Goal: Task Accomplishment & Management: Manage account settings

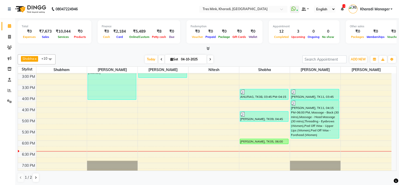
scroll to position [171, 0]
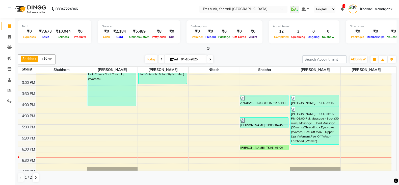
click at [210, 58] on icon at bounding box center [210, 59] width 2 height 3
type input "05-10-2025"
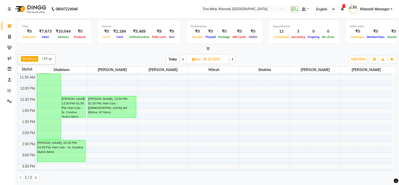
scroll to position [108, 0]
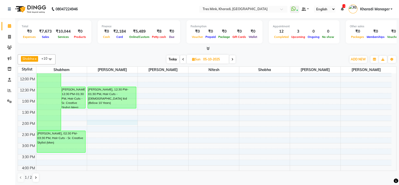
click at [97, 122] on div "7:00 AM 7:30 AM 8:00 AM 8:30 AM 9:00 AM 9:30 AM 10:00 AM 10:30 AM 11:00 AM 11:3…" at bounding box center [205, 142] width 374 height 355
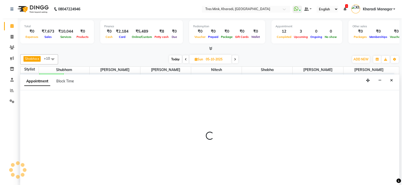
scroll to position [0, 0]
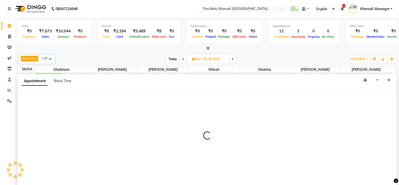
select select "89463"
select select "840"
select select "tentative"
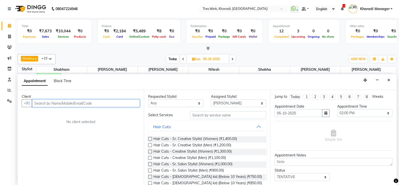
click at [55, 102] on input "text" at bounding box center [86, 103] width 108 height 8
type input "8408920501"
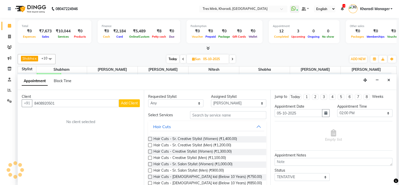
click at [137, 102] on span "Add Client" at bounding box center [129, 103] width 17 height 5
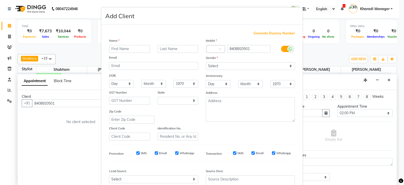
click at [125, 50] on input "text" at bounding box center [129, 49] width 41 height 8
select select "22"
type input "USHA"
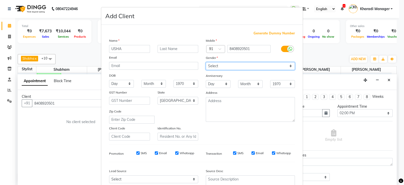
click at [273, 66] on select "Select [DEMOGRAPHIC_DATA] [DEMOGRAPHIC_DATA] Other Prefer Not To Say" at bounding box center [250, 66] width 89 height 8
select select "[DEMOGRAPHIC_DATA]"
click at [206, 62] on select "Select [DEMOGRAPHIC_DATA] [DEMOGRAPHIC_DATA] Other Prefer Not To Say" at bounding box center [250, 66] width 89 height 8
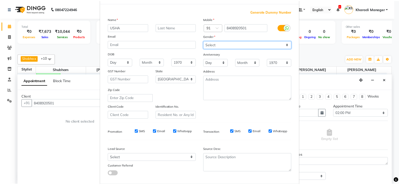
scroll to position [51, 0]
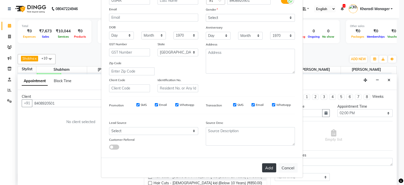
click at [264, 167] on button "Add" at bounding box center [269, 167] width 14 height 9
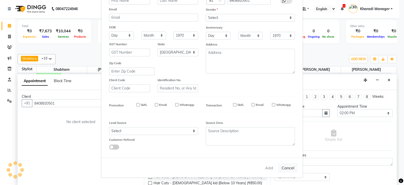
select select
select select "null"
select select
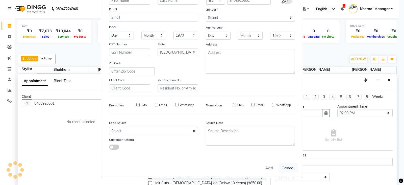
select select
checkbox input "false"
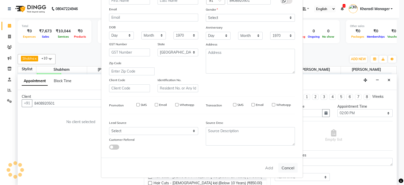
checkbox input "false"
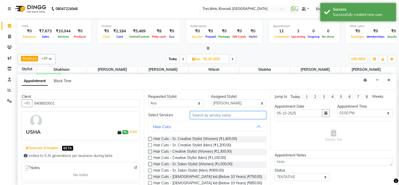
click at [219, 111] on input "text" at bounding box center [228, 115] width 76 height 8
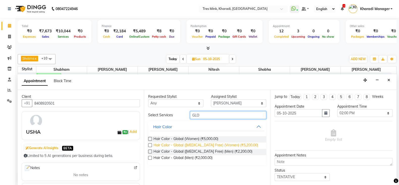
type input "GLO"
click at [207, 143] on span "Hair Color - Global ([MEDICAL_DATA] Free) (Women) (₹5,200.00)" at bounding box center [206, 145] width 105 height 6
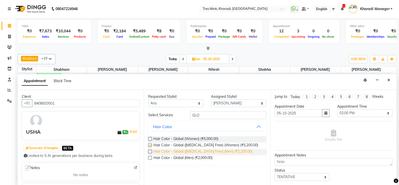
checkbox input "false"
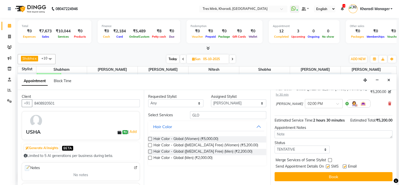
scroll to position [43, 0]
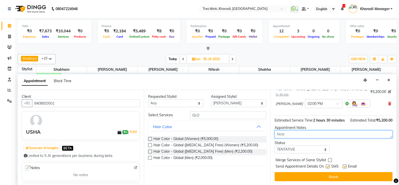
click at [307, 133] on textarea at bounding box center [334, 134] width 118 height 8
type textarea "[PERSON_NAME]"
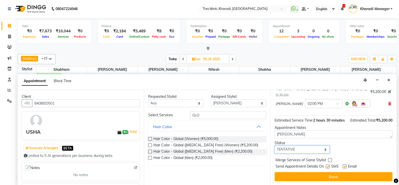
click at [288, 149] on select "Select TENTATIVE CONFIRM UPCOMING" at bounding box center [302, 150] width 55 height 8
select select "upcoming"
click at [275, 146] on select "Select TENTATIVE CONFIRM UPCOMING" at bounding box center [302, 150] width 55 height 8
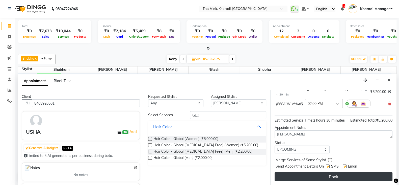
click at [285, 177] on button "Book" at bounding box center [334, 176] width 118 height 9
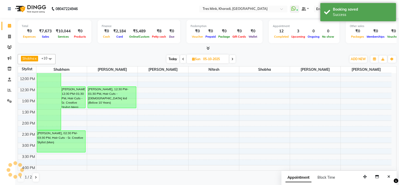
scroll to position [0, 0]
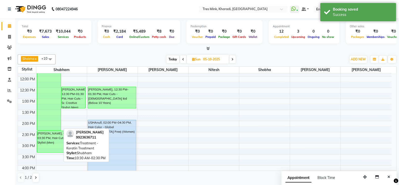
click at [40, 103] on div "[PERSON_NAME], 10:30 AM-02:30 PM, Treatment - Keratin Treatment" at bounding box center [49, 86] width 24 height 87
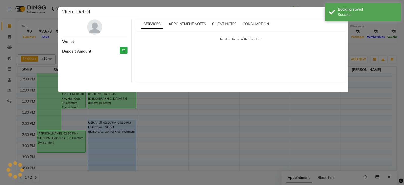
select select "6"
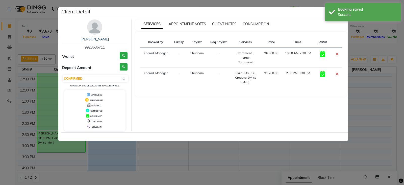
click at [190, 22] on span "APPOINTMENT NOTES" at bounding box center [187, 24] width 37 height 5
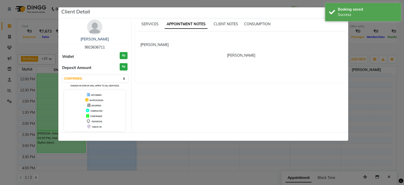
drag, startPoint x: 225, startPoint y: 165, endPoint x: 208, endPoint y: 161, distance: 16.9
click at [220, 162] on ngb-modal-window "Client Detail [PERSON_NAME] 9923636711 Wallet ₹0 Deposit Amount ₹0 Select CONFI…" at bounding box center [202, 92] width 404 height 185
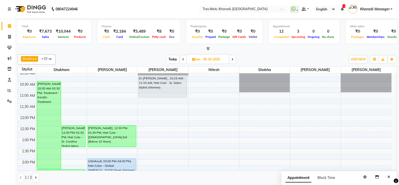
scroll to position [66, 0]
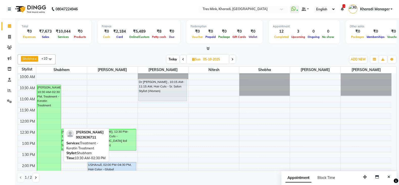
click at [40, 101] on div "[PERSON_NAME], 10:30 AM-02:30 PM, Treatment - Keratin Treatment" at bounding box center [49, 128] width 24 height 87
select select "6"
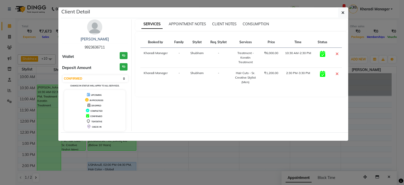
click at [188, 20] on div "SERVICES APPOINTMENT NOTES CLIENT NOTES CONSUMPTION" at bounding box center [241, 24] width 212 height 11
click at [184, 23] on span "APPOINTMENT NOTES" at bounding box center [187, 24] width 37 height 5
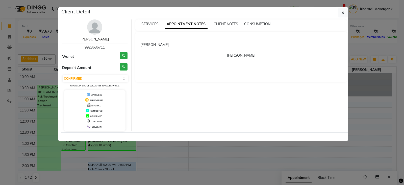
drag, startPoint x: 94, startPoint y: 40, endPoint x: 145, endPoint y: 78, distance: 63.5
click at [94, 40] on link "[PERSON_NAME]" at bounding box center [95, 39] width 28 height 5
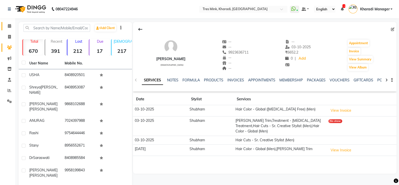
click at [10, 22] on link "Calendar" at bounding box center [8, 26] width 12 height 8
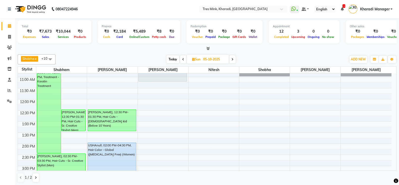
scroll to position [21, 0]
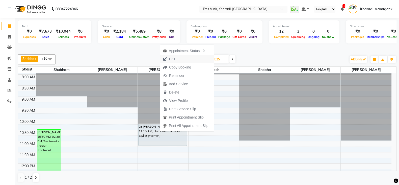
click at [187, 55] on button "Edit" at bounding box center [187, 59] width 54 height 8
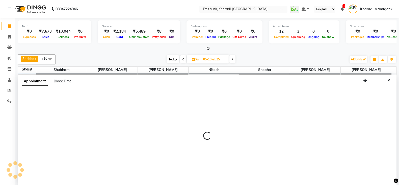
select select "tentative"
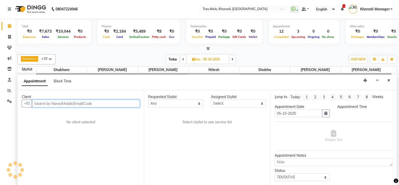
select select "615"
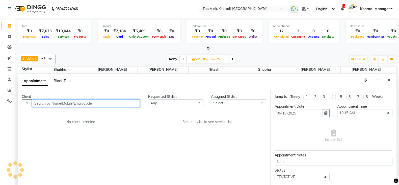
select select "75011"
select select "4061"
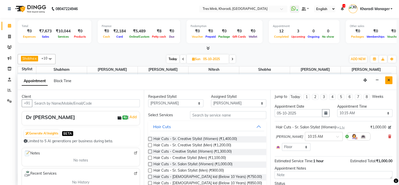
click at [391, 79] on button "Close" at bounding box center [388, 80] width 7 height 8
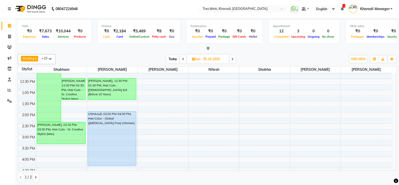
scroll to position [53, 0]
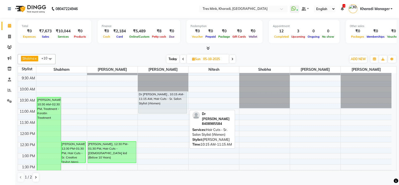
click at [158, 96] on div "Dr [PERSON_NAME] , 10:15 AM-11:15 AM, Hair Cuts - Sr. Salon Stylist (Women)" at bounding box center [163, 102] width 48 height 21
select select "7"
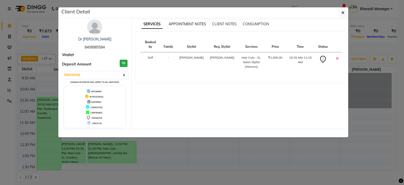
click at [185, 22] on span "APPOINTMENT NOTES" at bounding box center [187, 24] width 37 height 5
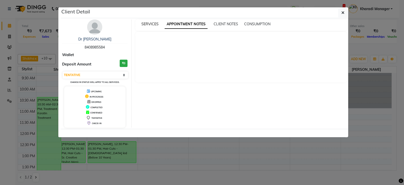
click at [153, 22] on span "SERVICES" at bounding box center [149, 24] width 17 height 5
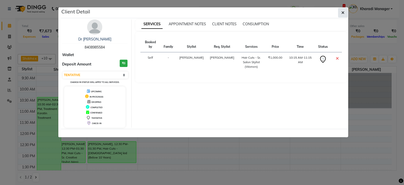
click at [344, 12] on icon "button" at bounding box center [343, 13] width 3 height 4
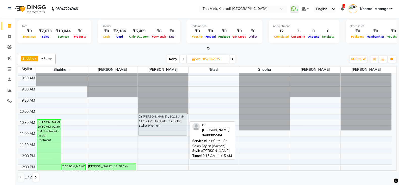
scroll to position [21, 0]
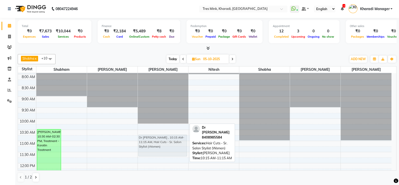
drag, startPoint x: 159, startPoint y: 133, endPoint x: 162, endPoint y: 142, distance: 9.6
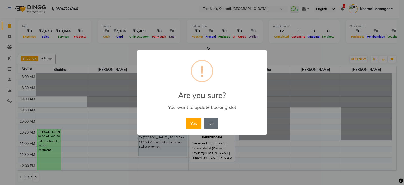
click at [214, 122] on button "No" at bounding box center [211, 123] width 14 height 11
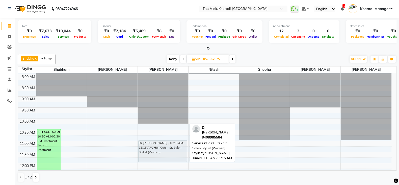
drag, startPoint x: 161, startPoint y: 124, endPoint x: 162, endPoint y: 140, distance: 16.0
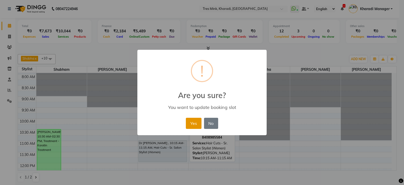
click at [188, 118] on button "Yes" at bounding box center [193, 123] width 15 height 11
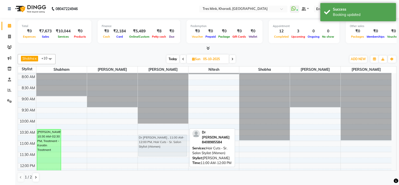
drag, startPoint x: 179, startPoint y: 154, endPoint x: 175, endPoint y: 146, distance: 8.5
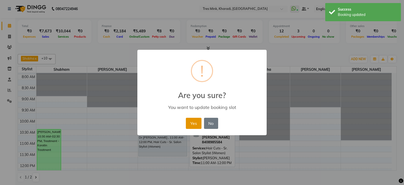
click at [189, 120] on button "Yes" at bounding box center [193, 123] width 15 height 11
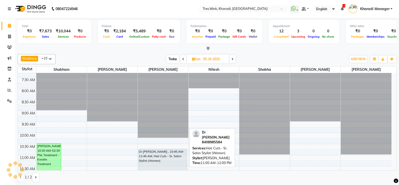
scroll to position [0, 0]
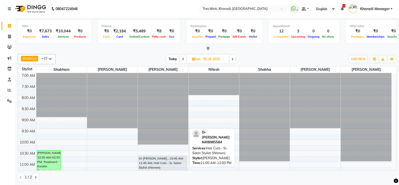
click at [181, 51] on div "Total ₹0 Expenses ₹7,673 Sales ₹10,044 Services ₹0 Products Finance ₹0 Cash ₹2,…" at bounding box center [207, 101] width 384 height 167
click at [171, 58] on span "Today" at bounding box center [173, 59] width 13 height 8
type input "04-10-2025"
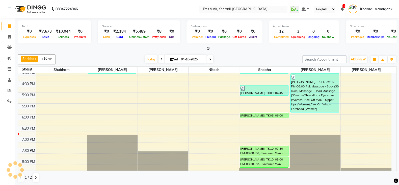
scroll to position [210, 0]
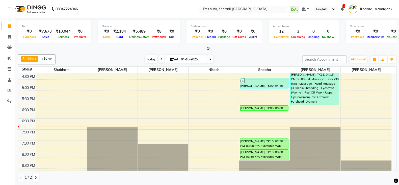
click at [148, 57] on span "Today" at bounding box center [151, 59] width 13 height 8
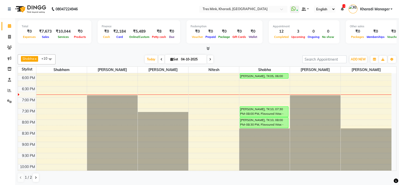
click at [171, 58] on icon at bounding box center [172, 59] width 3 height 3
select select "10"
select select "2025"
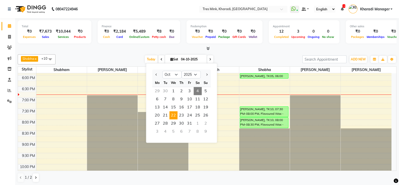
click at [176, 113] on span "22" at bounding box center [173, 115] width 8 height 8
type input "[DATE]"
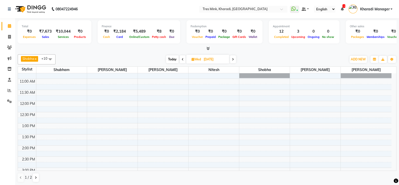
scroll to position [87, 0]
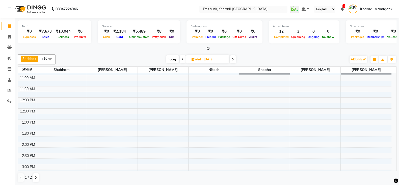
click at [268, 102] on div "7:00 AM 7:30 AM 8:00 AM 8:30 AM 9:00 AM 9:30 AM 10:00 AM 10:30 AM 11:00 AM 11:3…" at bounding box center [205, 163] width 374 height 355
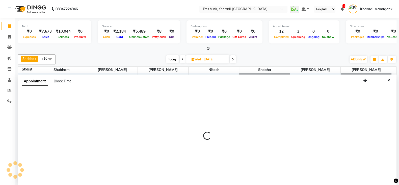
scroll to position [0, 0]
select select "76326"
select select "735"
select select "tentative"
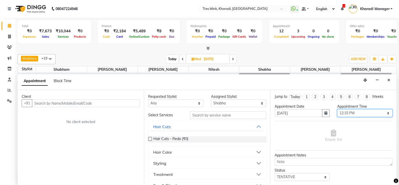
click at [356, 113] on select "Select 08:00 AM 08:15 AM 08:30 AM 08:45 AM 09:00 AM 09:15 AM 09:30 AM 09:45 AM …" at bounding box center [364, 113] width 55 height 8
select select "690"
click at [337, 109] on select "Select 08:00 AM 08:15 AM 08:30 AM 08:45 AM 09:00 AM 09:15 AM 09:30 AM 09:45 AM …" at bounding box center [364, 113] width 55 height 8
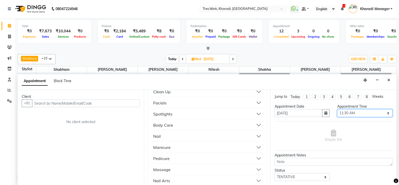
scroll to position [189, 0]
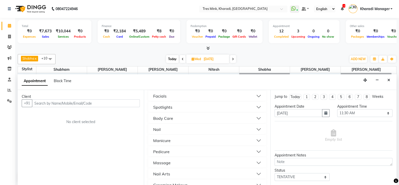
click at [179, 140] on button "Manicure" at bounding box center [207, 140] width 114 height 9
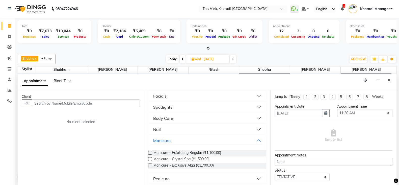
click at [150, 151] on label at bounding box center [150, 153] width 4 height 4
click at [150, 152] on input "checkbox" at bounding box center [149, 153] width 3 height 3
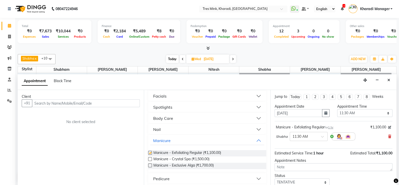
checkbox input "false"
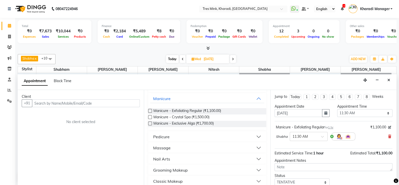
click at [175, 135] on button "Pedicure" at bounding box center [207, 136] width 114 height 9
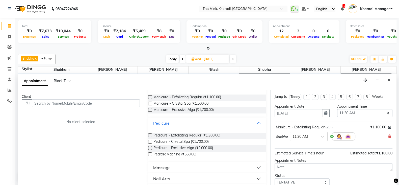
scroll to position [252, 0]
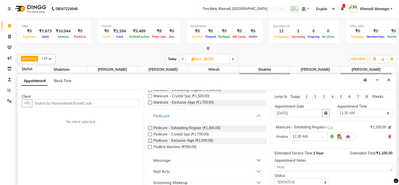
click at [151, 126] on label at bounding box center [150, 128] width 4 height 4
click at [151, 127] on input "checkbox" at bounding box center [149, 128] width 3 height 3
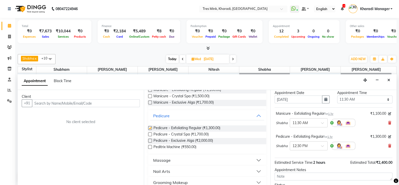
checkbox input "false"
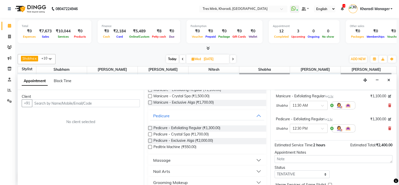
scroll to position [42, 0]
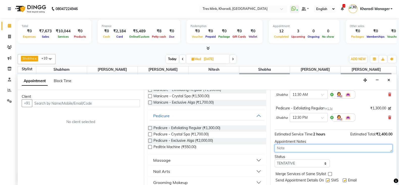
click at [332, 150] on textarea at bounding box center [334, 148] width 118 height 8
type textarea "SHUBHAM"
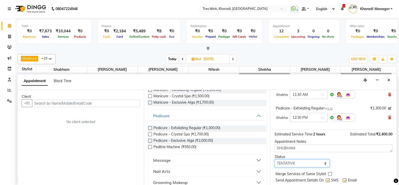
click at [286, 165] on select "Select TENTATIVE CONFIRM UPCOMING" at bounding box center [302, 163] width 55 height 8
select select "confirm booking"
click at [275, 159] on select "Select TENTATIVE CONFIRM UPCOMING" at bounding box center [302, 163] width 55 height 8
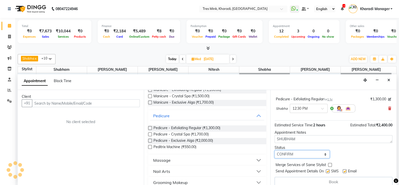
scroll to position [56, 0]
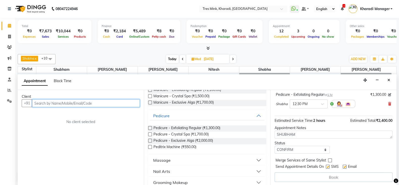
click at [67, 104] on input "text" at bounding box center [86, 103] width 108 height 8
click at [90, 98] on div "Client" at bounding box center [81, 96] width 118 height 5
click at [89, 103] on input "text" at bounding box center [86, 103] width 108 height 8
paste input "9868102688"
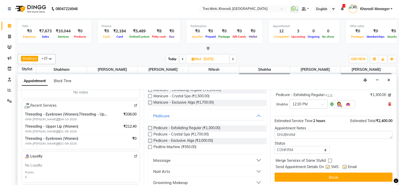
scroll to position [84, 0]
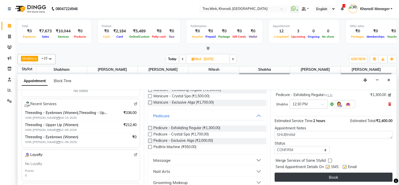
type input "9868102688"
click at [301, 178] on button "Book" at bounding box center [334, 177] width 118 height 9
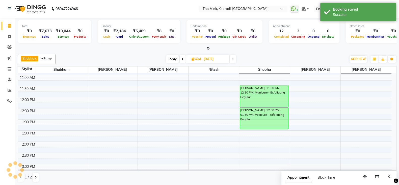
scroll to position [0, 0]
click at [175, 58] on span "Today" at bounding box center [172, 59] width 13 height 8
type input "04-10-2025"
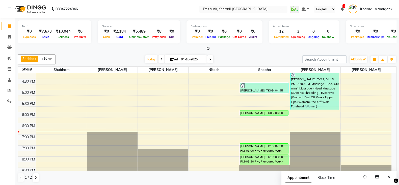
scroll to position [213, 0]
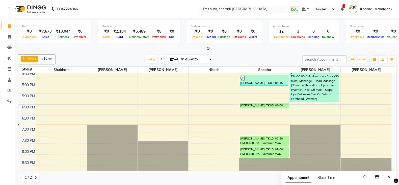
click at [177, 58] on span "Sat" at bounding box center [174, 59] width 10 height 4
select select "10"
select select "2025"
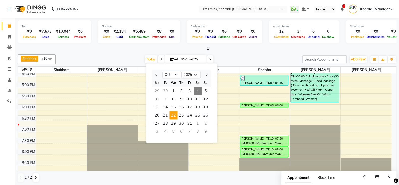
click at [173, 113] on span "22" at bounding box center [173, 115] width 8 height 8
type input "[DATE]"
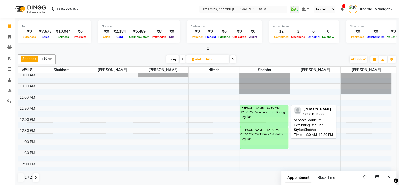
scroll to position [66, 0]
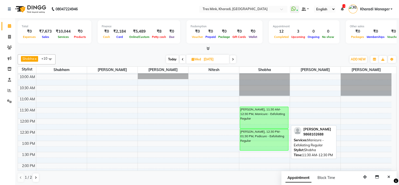
click at [252, 112] on div "[PERSON_NAME], 11:30 AM-12:30 PM, Manicure - Exfoliating Regular" at bounding box center [264, 117] width 48 height 21
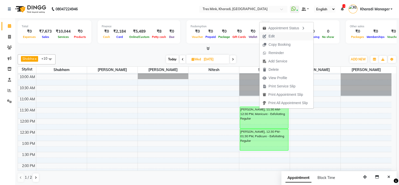
click at [279, 35] on button "Edit" at bounding box center [287, 36] width 54 height 8
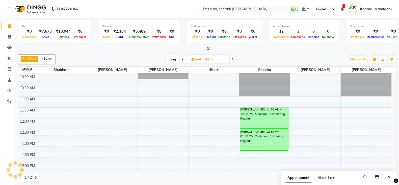
select select "tentative"
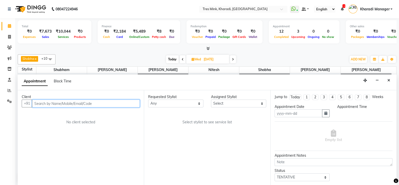
type input "[DATE]"
type textarea "SHUBHAM"
select select "confirm booking"
select select "76326"
select select "690"
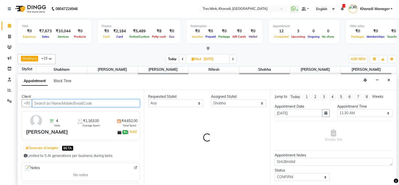
scroll to position [255, 0]
select select "4061"
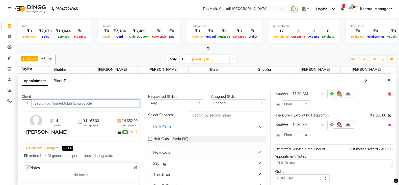
scroll to position [35, 0]
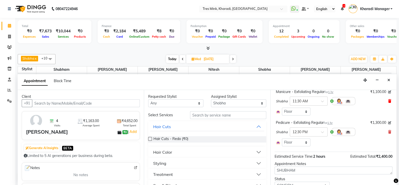
click at [389, 101] on icon at bounding box center [390, 101] width 3 height 4
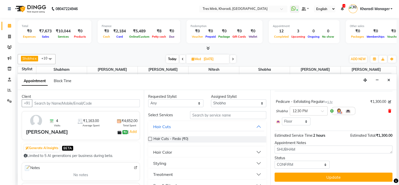
click at [389, 109] on icon at bounding box center [390, 111] width 3 height 4
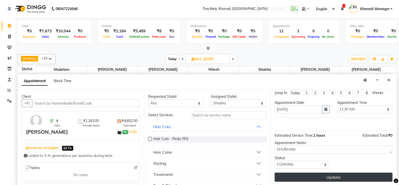
click at [348, 177] on button "Update" at bounding box center [334, 177] width 118 height 9
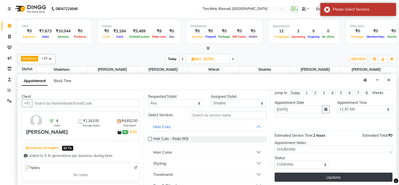
click at [331, 176] on button "Update" at bounding box center [334, 177] width 118 height 9
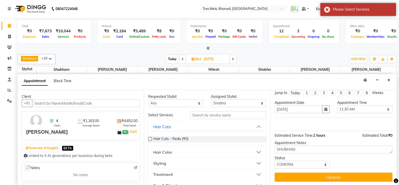
drag, startPoint x: 331, startPoint y: 176, endPoint x: 334, endPoint y: 167, distance: 9.9
click at [331, 175] on button "Update" at bounding box center [334, 177] width 118 height 9
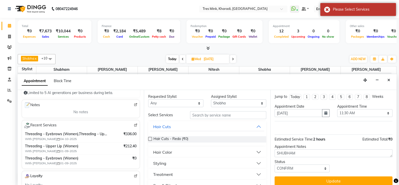
scroll to position [0, 0]
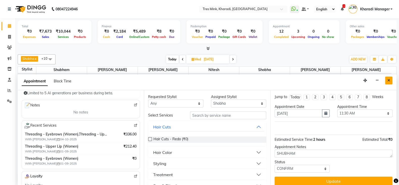
click at [389, 81] on icon "Close" at bounding box center [389, 81] width 3 height 4
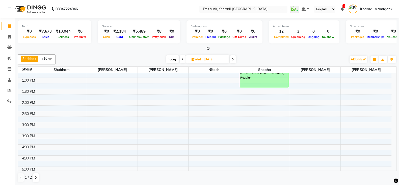
scroll to position [87, 0]
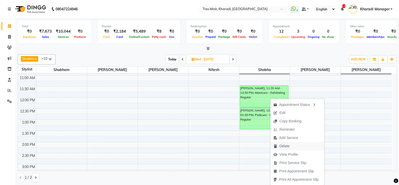
click at [282, 146] on span "Delete" at bounding box center [285, 145] width 10 height 5
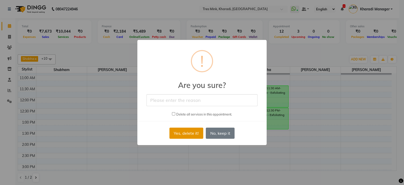
click at [175, 130] on button "Yes, delete it!" at bounding box center [186, 133] width 34 height 11
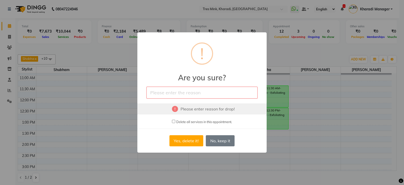
drag, startPoint x: 180, startPoint y: 90, endPoint x: 180, endPoint y: 94, distance: 3.8
click at [180, 90] on input "text" at bounding box center [202, 93] width 111 height 12
type input "not coming"
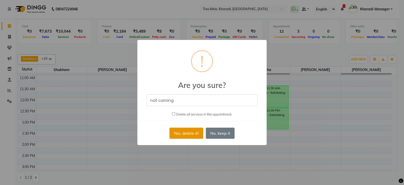
click at [186, 131] on button "Yes, delete it!" at bounding box center [186, 133] width 34 height 11
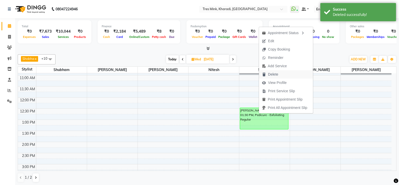
click at [281, 73] on span "Delete" at bounding box center [270, 74] width 22 height 8
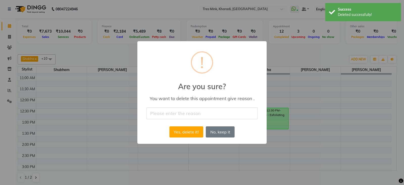
click at [211, 115] on input "text" at bounding box center [202, 113] width 111 height 12
type input "cancel"
click at [182, 128] on button "Yes, delete it!" at bounding box center [186, 131] width 34 height 11
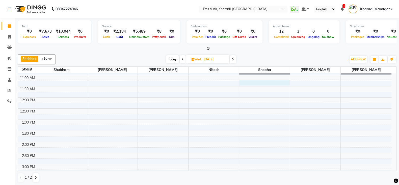
click at [247, 82] on div "7:00 AM 7:30 AM 8:00 AM 8:30 AM 9:00 AM 9:30 AM 10:00 AM 10:30 AM 11:00 AM 11:3…" at bounding box center [205, 163] width 374 height 355
select select "76326"
select select "675"
select select "tentative"
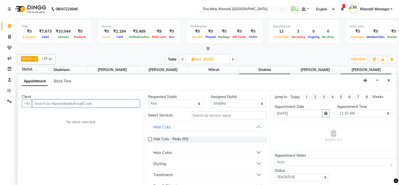
scroll to position [0, 0]
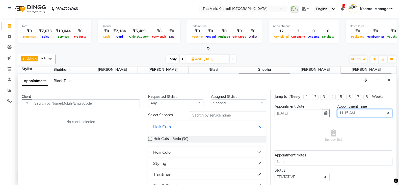
click at [373, 112] on select "Select 08:00 AM 08:15 AM 08:30 AM 08:45 AM 09:00 AM 09:15 AM 09:30 AM 09:45 AM …" at bounding box center [364, 113] width 55 height 8
select select "690"
click at [337, 109] on select "Select 08:00 AM 08:15 AM 08:30 AM 08:45 AM 09:00 AM 09:15 AM 09:30 AM 09:45 AM …" at bounding box center [364, 113] width 55 height 8
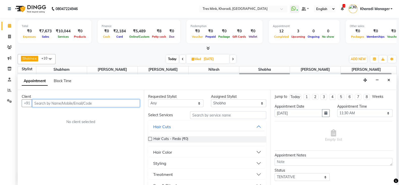
click at [66, 102] on input "text" at bounding box center [86, 103] width 108 height 8
paste input "9958199843"
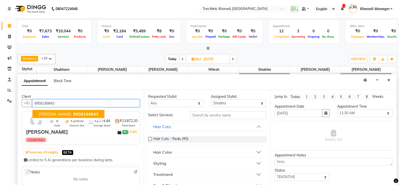
click at [67, 111] on span "[PERSON_NAME]" at bounding box center [55, 113] width 33 height 5
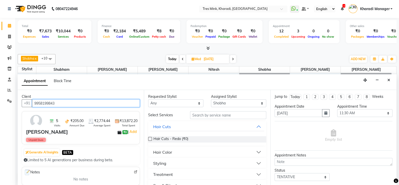
type input "9958199843"
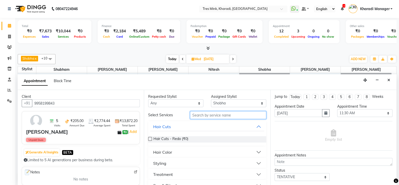
click at [204, 115] on input "text" at bounding box center [228, 115] width 76 height 8
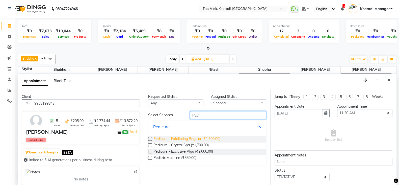
type input "PED"
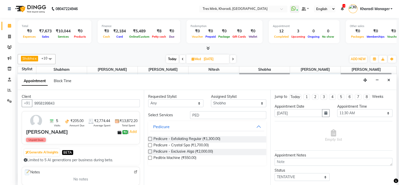
drag, startPoint x: 183, startPoint y: 138, endPoint x: 191, endPoint y: 134, distance: 8.7
click at [184, 137] on span "Pedicure - Exfoliating Regular (₹1,300.00)" at bounding box center [187, 139] width 67 height 6
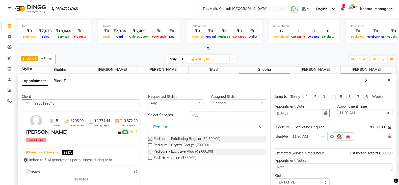
checkbox input "false"
click at [210, 115] on input "PED" at bounding box center [228, 115] width 76 height 8
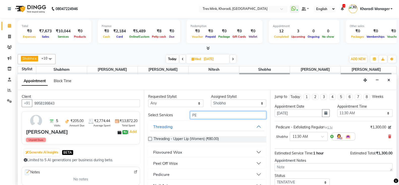
type input "P"
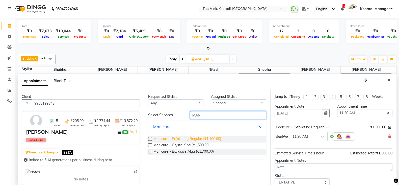
type input "MAN"
click at [188, 138] on span "Manicure - Exfoliating Regular (₹1,100.00)" at bounding box center [188, 139] width 68 height 6
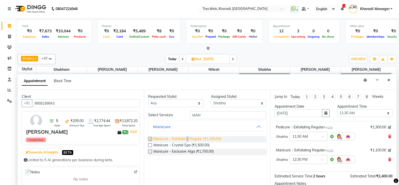
checkbox input "false"
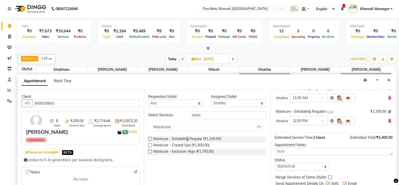
scroll to position [42, 0]
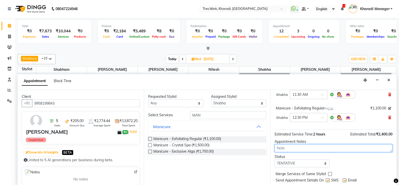
click at [300, 148] on textarea at bounding box center [334, 148] width 118 height 8
type textarea "[PERSON_NAME] [DATE]"
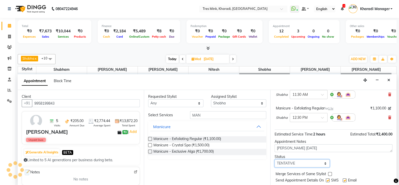
click at [303, 163] on select "Select TENTATIVE CONFIRM UPCOMING" at bounding box center [302, 163] width 55 height 8
select select "upcoming"
click at [275, 159] on select "Select TENTATIVE CONFIRM UPCOMING" at bounding box center [302, 163] width 55 height 8
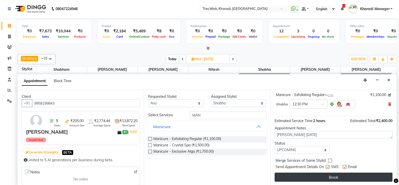
click at [306, 177] on button "Book" at bounding box center [334, 177] width 118 height 9
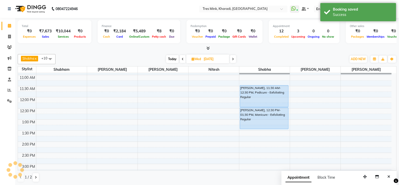
scroll to position [0, 0]
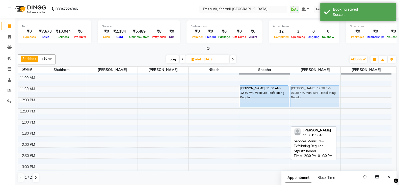
drag, startPoint x: 274, startPoint y: 114, endPoint x: 308, endPoint y: 92, distance: 41.1
click at [308, 92] on tr "[PERSON_NAME], 11:30 AM-12:30 PM, Pedicure - Exfoliating Regular [PERSON_NAME],…" at bounding box center [205, 163] width 374 height 355
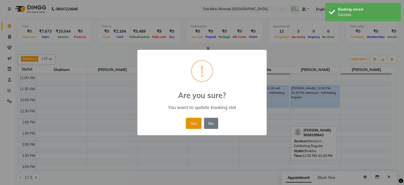
click at [200, 120] on button "Yes" at bounding box center [193, 123] width 15 height 11
